Goal: Information Seeking & Learning: Find specific fact

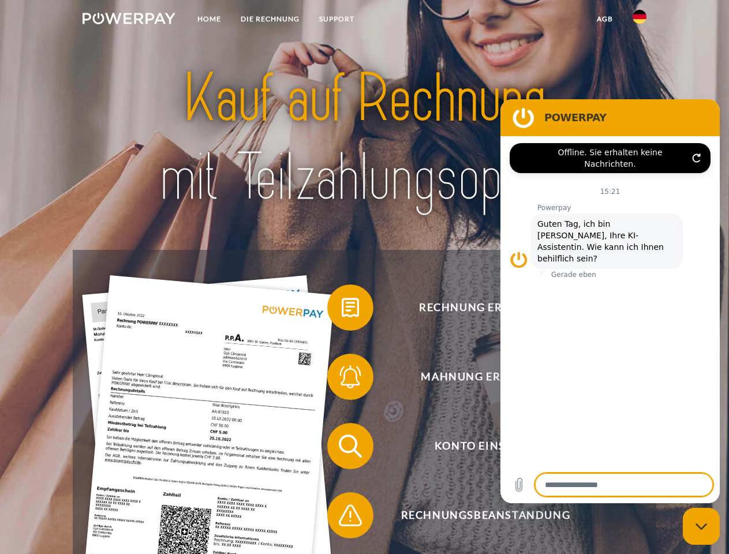
click at [129, 20] on img at bounding box center [128, 19] width 93 height 12
click at [639, 20] on img at bounding box center [639, 17] width 14 height 14
click at [604, 19] on link "agb" at bounding box center [605, 19] width 36 height 21
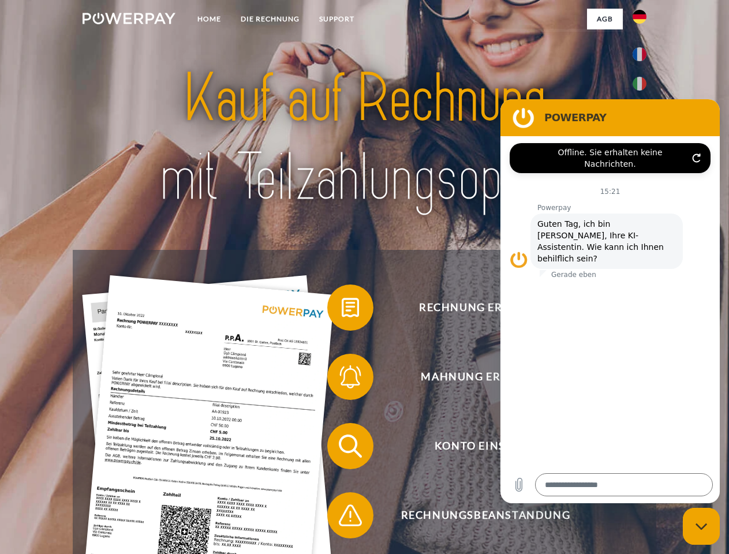
click at [341, 310] on span at bounding box center [333, 308] width 58 height 58
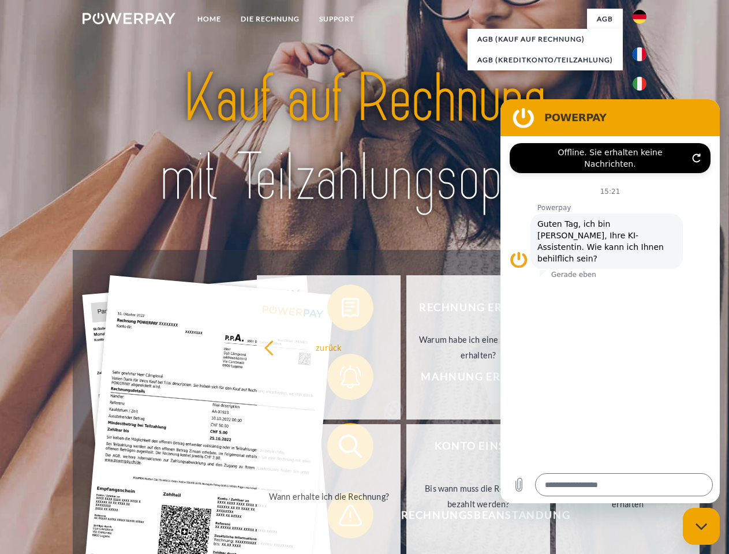
click at [341, 379] on div "Rechnung erhalten? Mahnung erhalten? Konto einsehen" at bounding box center [364, 480] width 583 height 461
click at [406, 448] on link "Bis wann muss die Rechnung bezahlt werden?" at bounding box center [478, 496] width 144 height 144
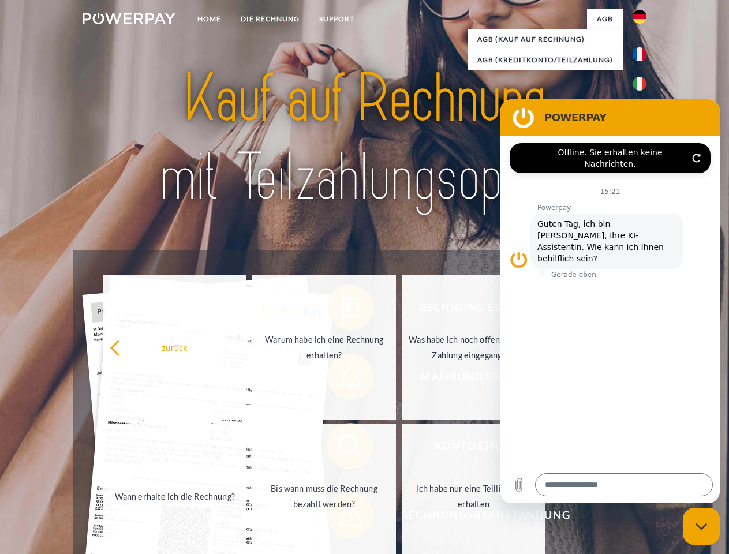
click at [341, 517] on span at bounding box center [333, 515] width 58 height 58
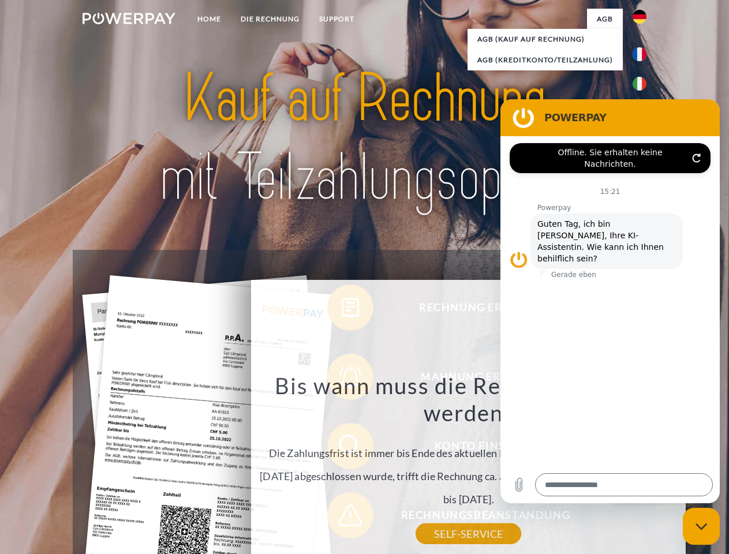
click at [701, 526] on icon "Messaging-Fenster schließen" at bounding box center [701, 526] width 12 height 7
type textarea "*"
